Goal: Navigation & Orientation: Find specific page/section

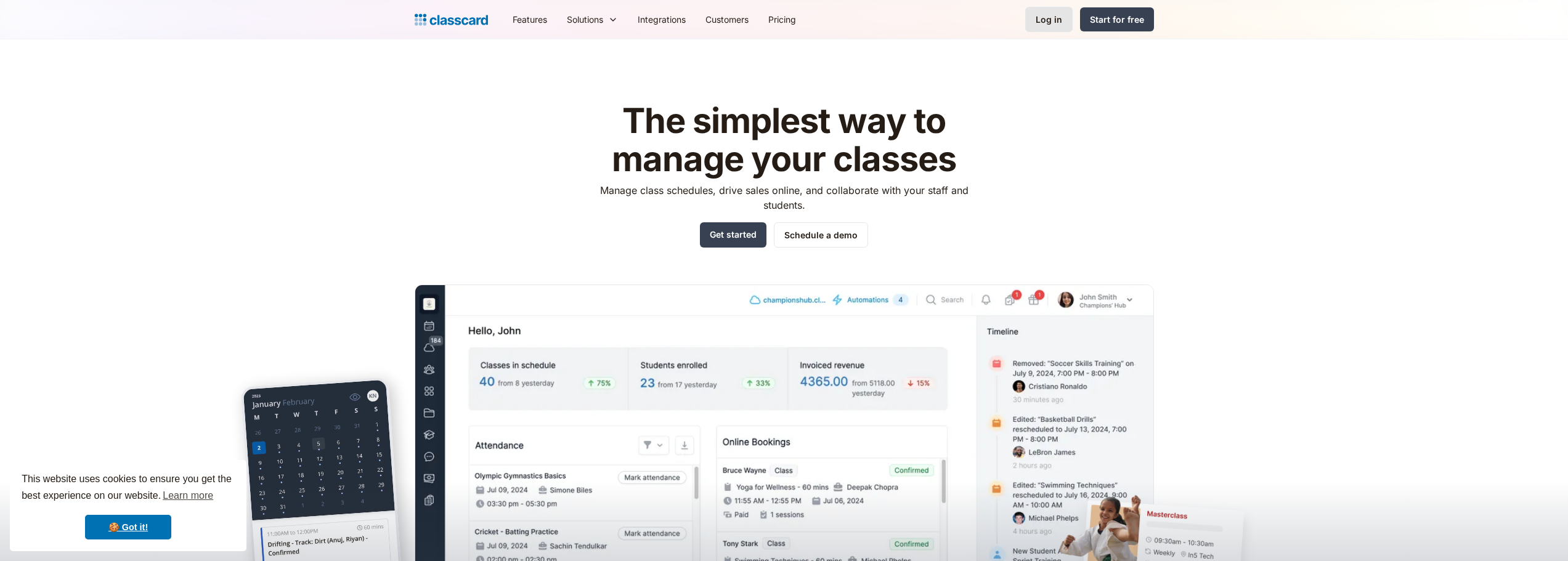
click at [1048, 20] on div "Log in" at bounding box center [1048, 20] width 26 height 13
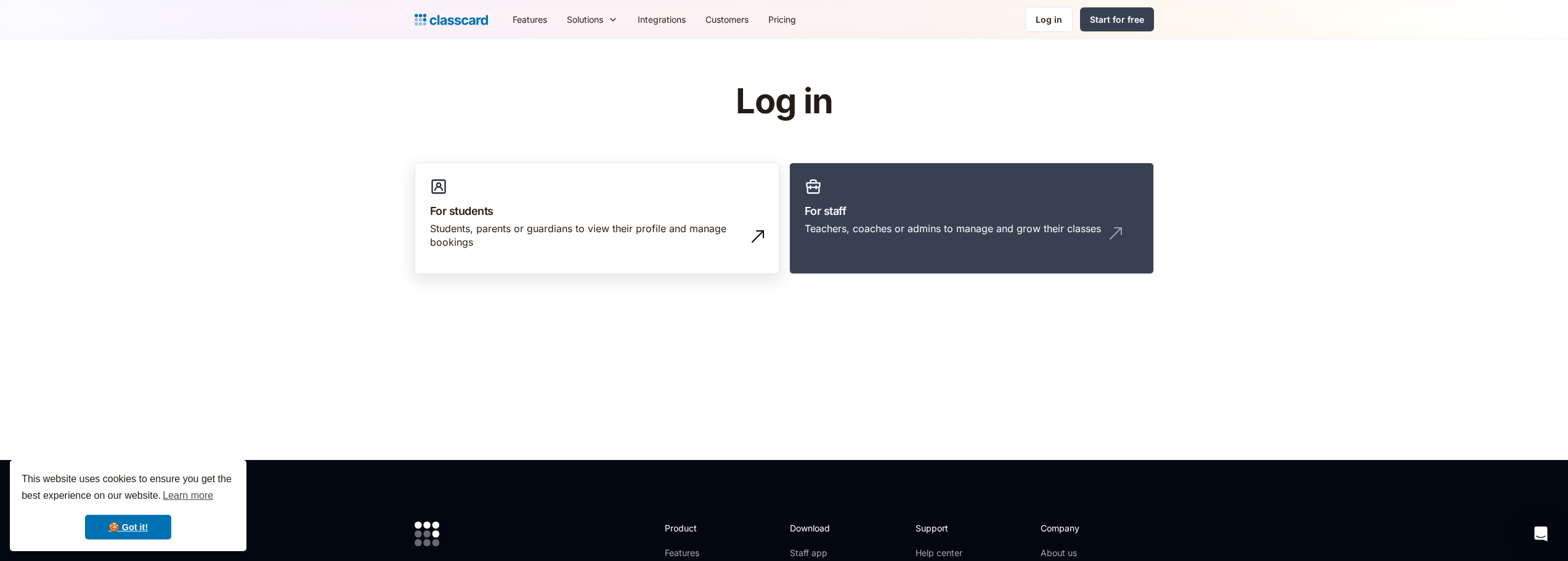
click at [540, 261] on link "For students Students, parents or guardians to view their profile and manage bo…" at bounding box center [597, 219] width 365 height 112
